Goal: Task Accomplishment & Management: Use online tool/utility

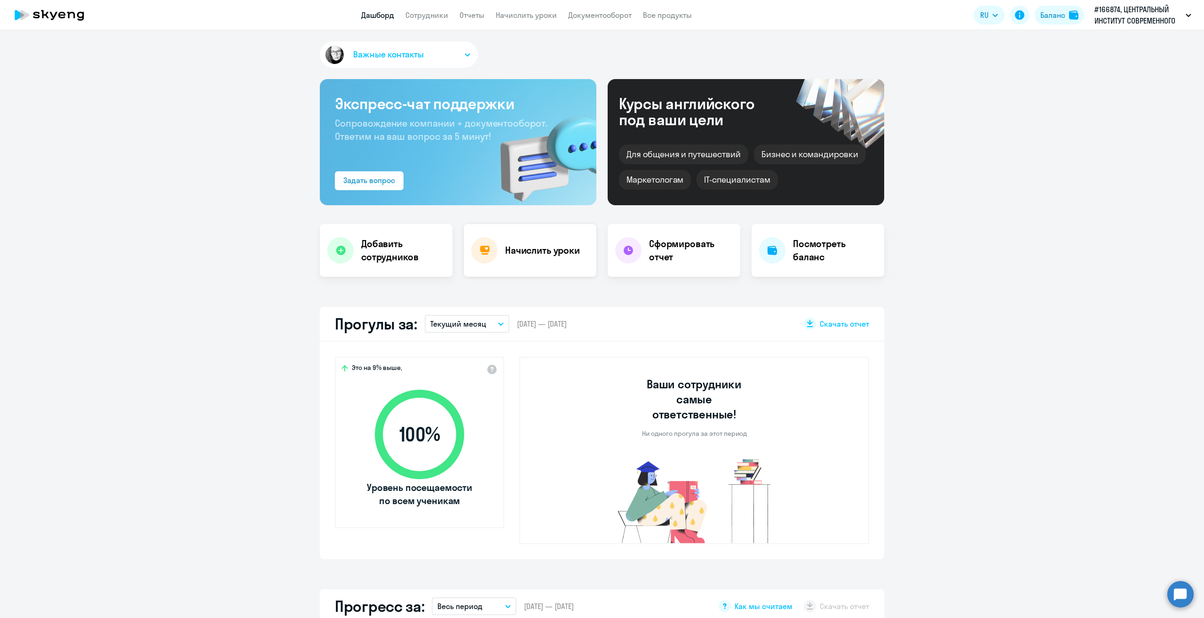
click at [518, 250] on h4 "Начислить уроки" at bounding box center [542, 250] width 75 height 13
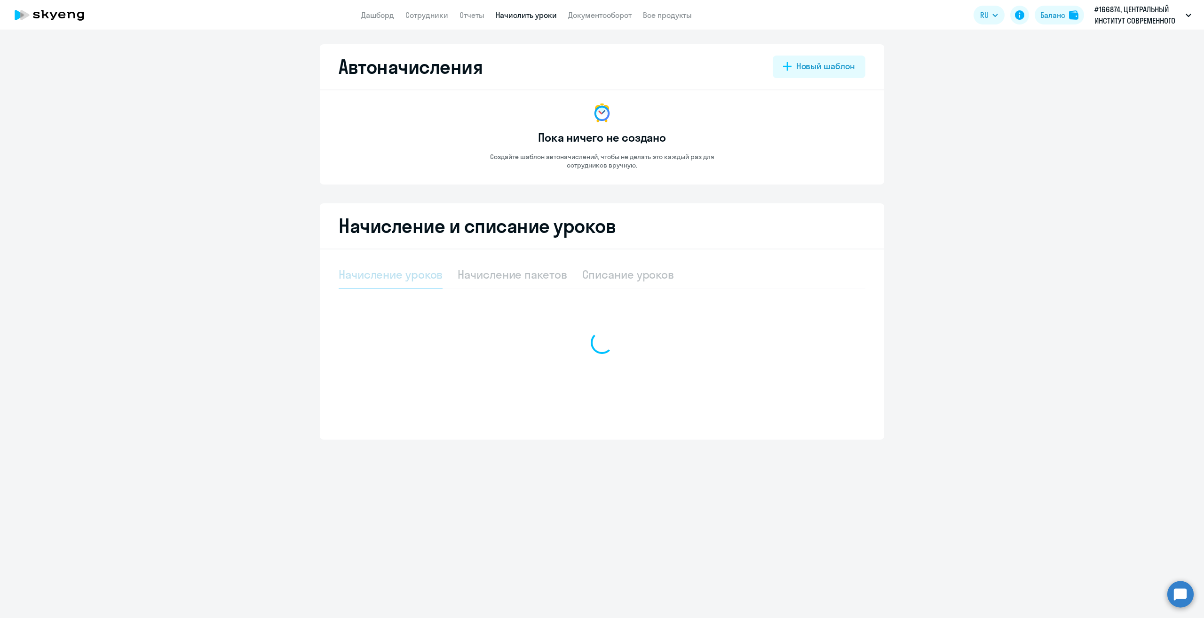
select select "10"
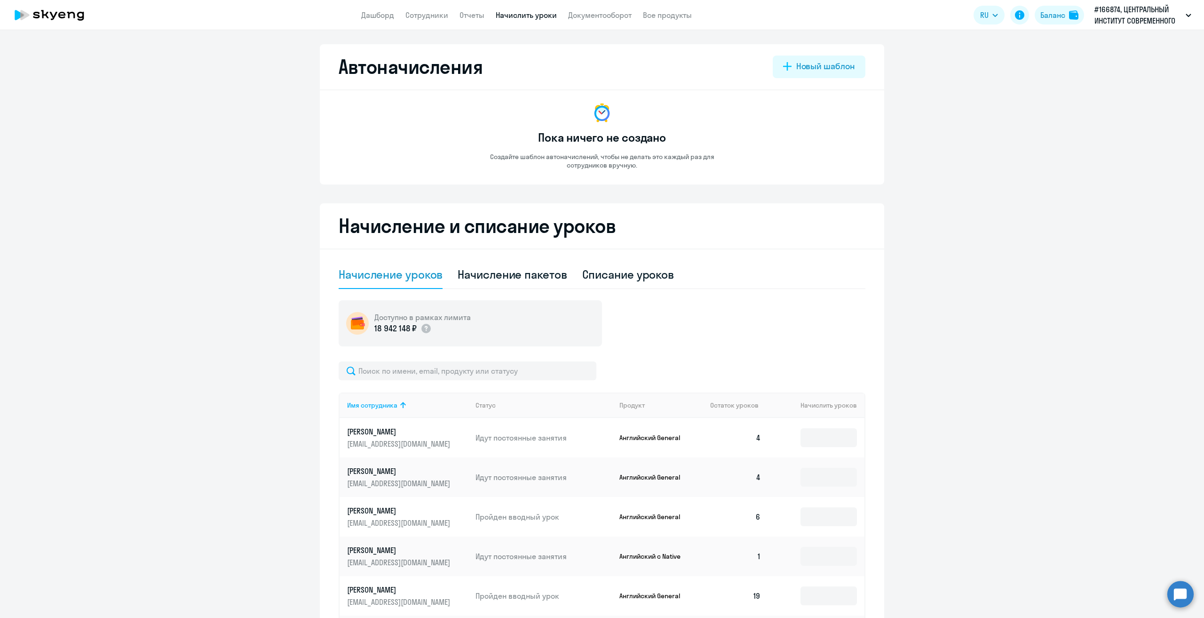
scroll to position [116, 0]
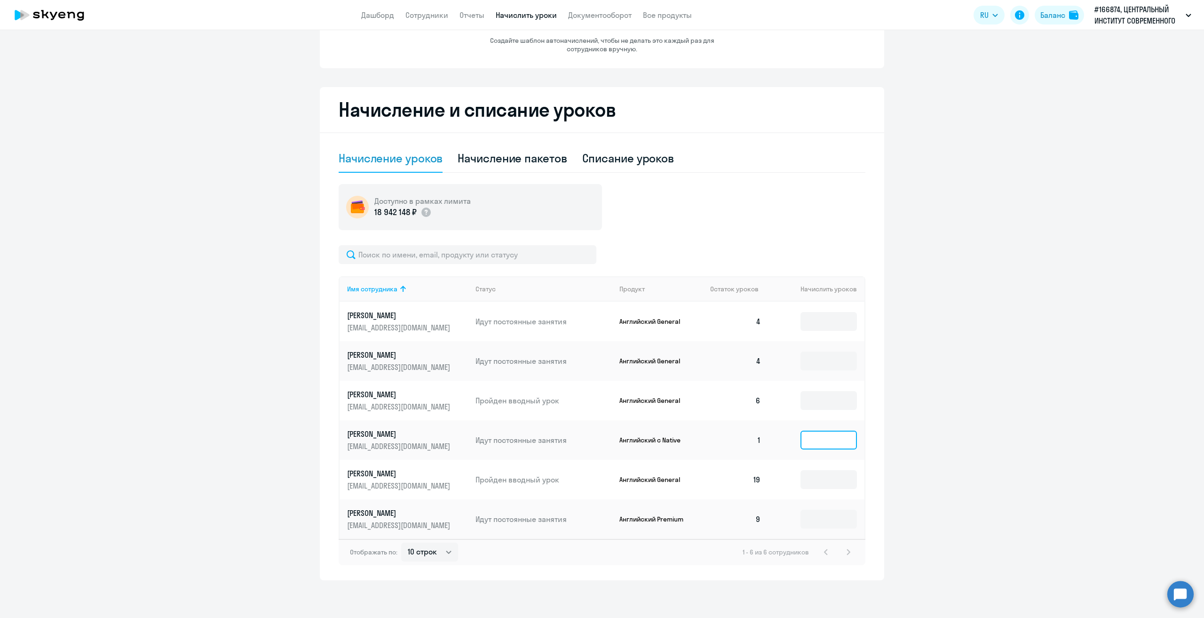
click at [816, 439] on input at bounding box center [828, 439] width 56 height 19
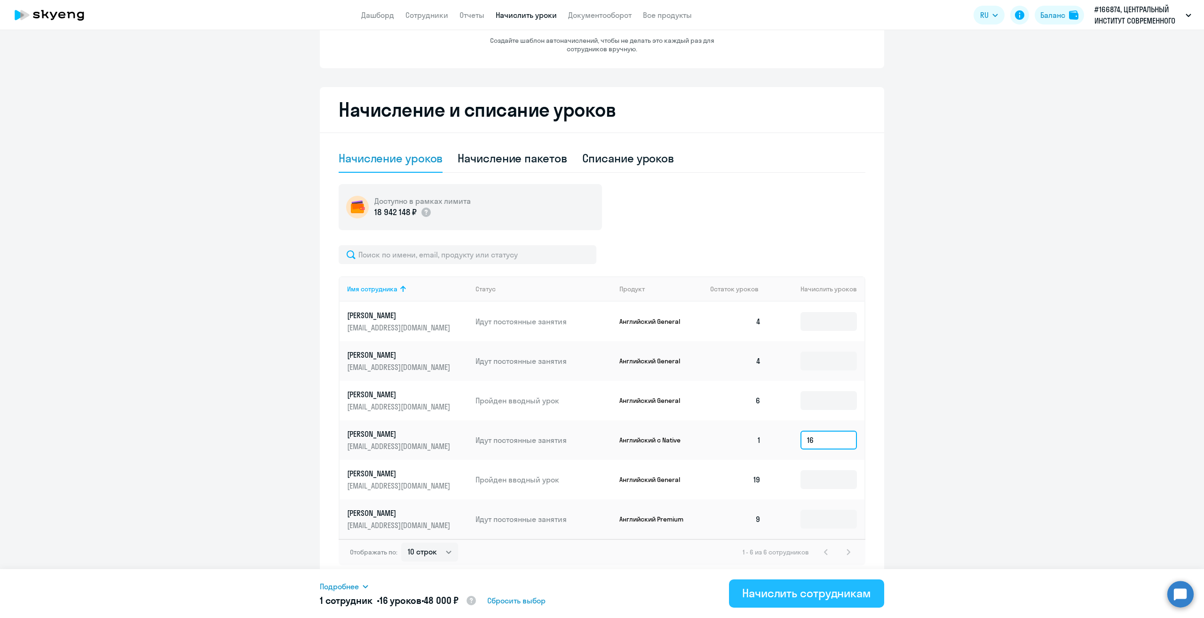
type input "16"
click at [811, 594] on div "Начислить сотрудникам" at bounding box center [806, 592] width 129 height 15
